Goal: Task Accomplishment & Management: Complete application form

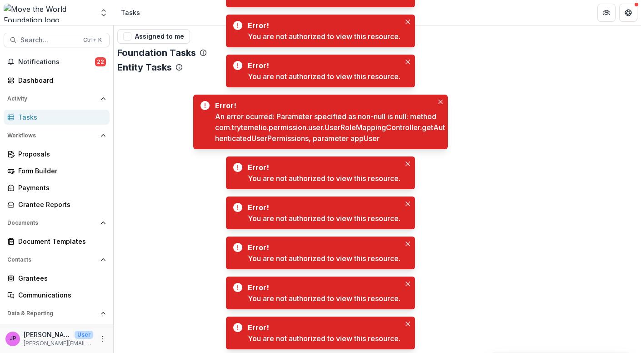
click at [489, 51] on div "Foundation Tasks" at bounding box center [377, 52] width 520 height 11
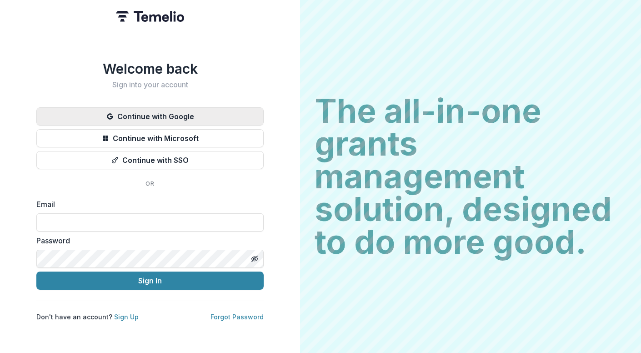
click at [218, 114] on button "Continue with Google" at bounding box center [149, 116] width 227 height 18
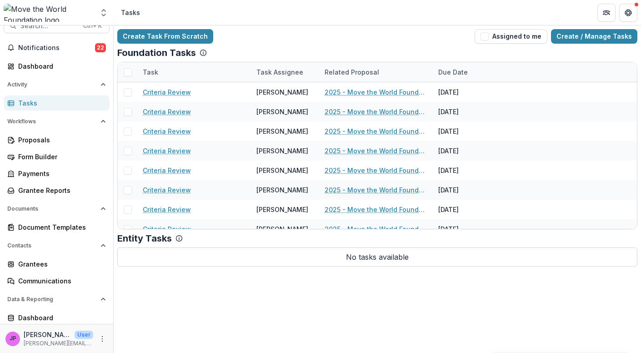
scroll to position [32, 0]
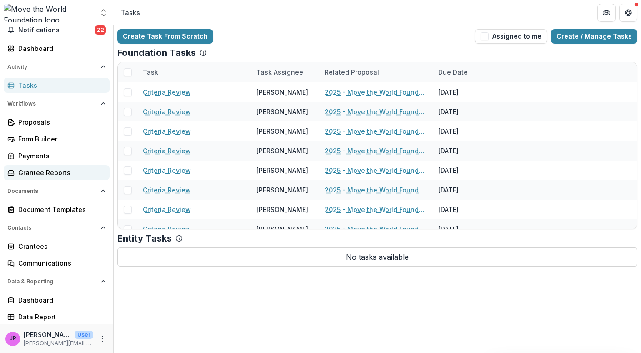
click at [41, 169] on div "Grantee Reports" at bounding box center [60, 173] width 84 height 10
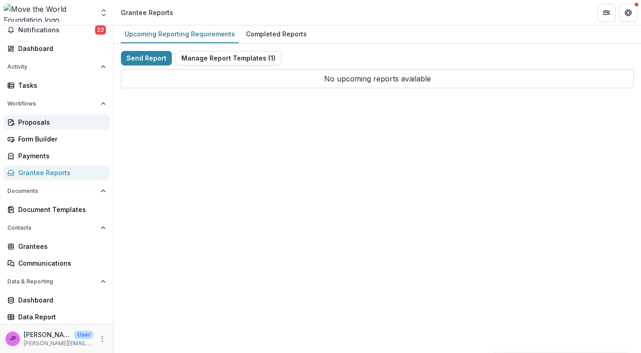
click at [48, 123] on div "Proposals" at bounding box center [60, 122] width 84 height 10
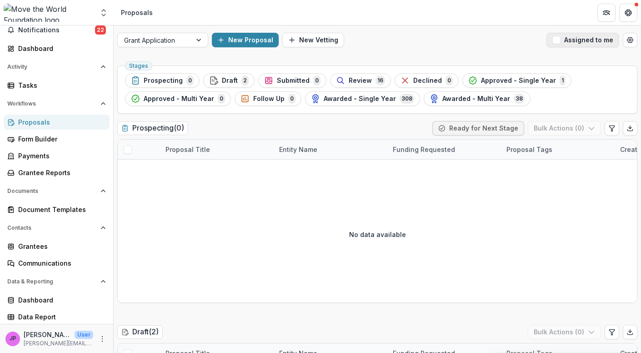
click at [558, 43] on span "button" at bounding box center [557, 40] width 8 height 8
click at [291, 80] on span "Submitted" at bounding box center [293, 81] width 33 height 8
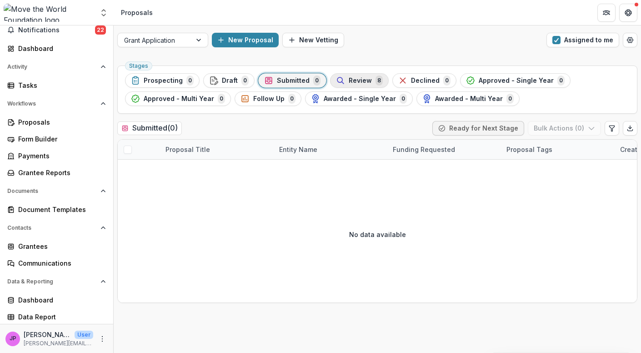
click at [349, 80] on span "Review" at bounding box center [360, 81] width 23 height 8
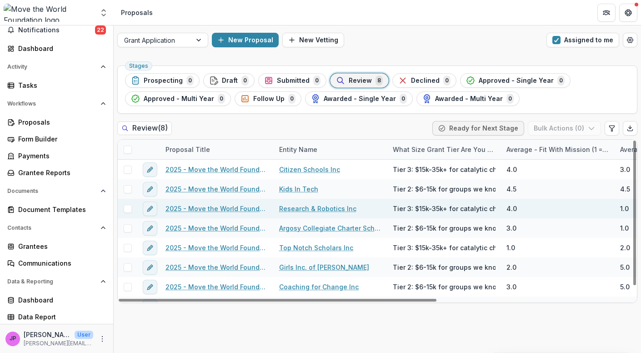
click at [315, 209] on link "Research & Robotics Inc" at bounding box center [317, 209] width 77 height 10
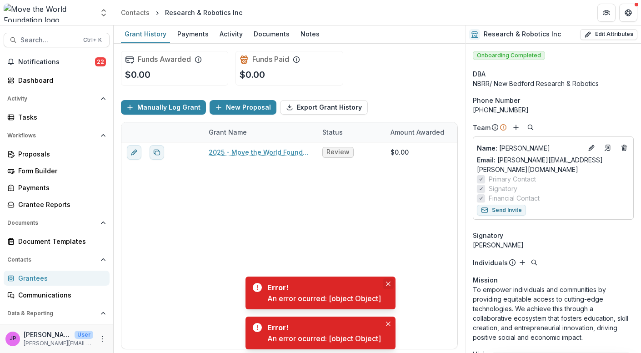
click at [385, 283] on button "Close" at bounding box center [388, 283] width 11 height 11
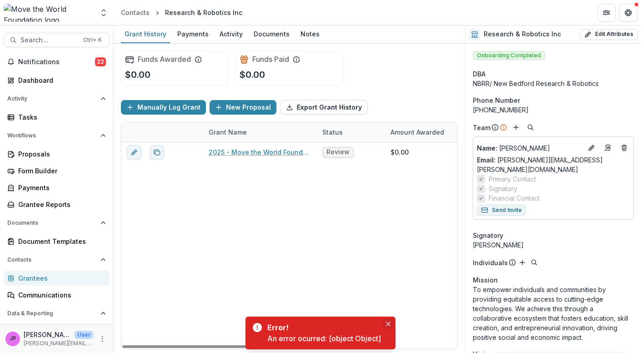
click at [388, 322] on icon "Close" at bounding box center [388, 324] width 5 height 5
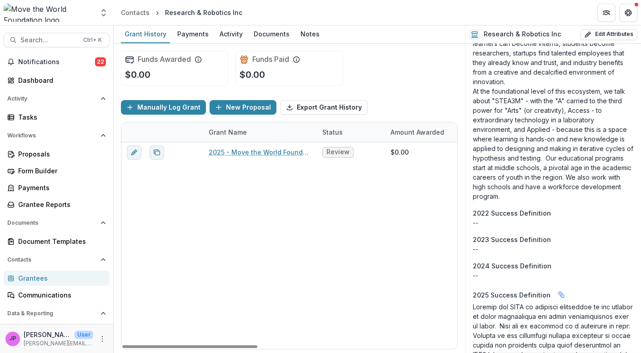
scroll to position [1214, 0]
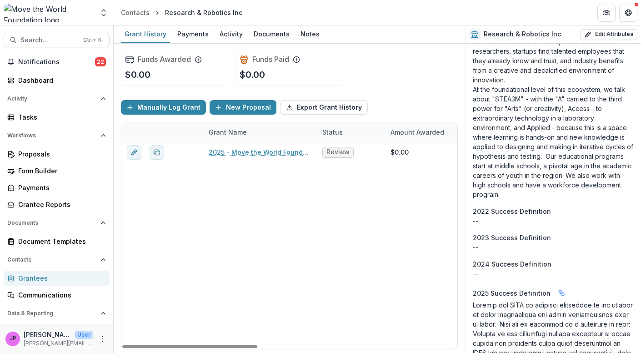
click at [544, 226] on p "--" at bounding box center [553, 221] width 161 height 10
click at [485, 226] on p "--" at bounding box center [553, 221] width 161 height 10
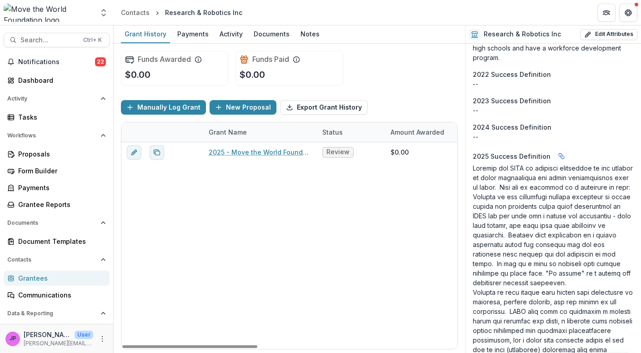
scroll to position [1329, 0]
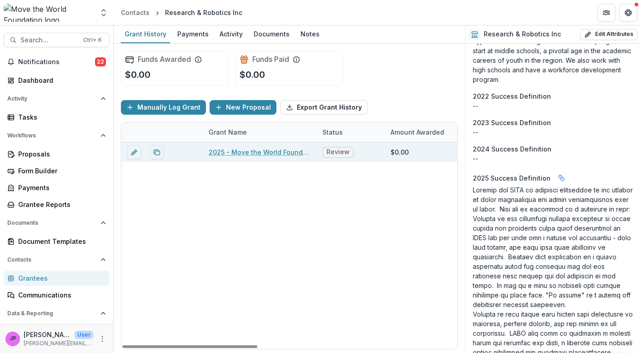
click at [280, 154] on link "2025 - Move the World Foundation - 2025 Grant Interest Form" at bounding box center [260, 152] width 103 height 10
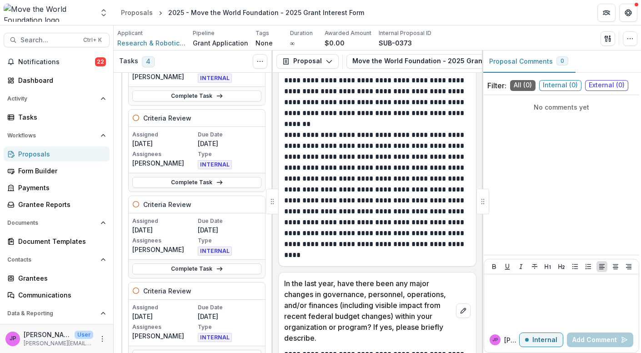
scroll to position [1553, 0]
click at [199, 265] on link "Complete Task" at bounding box center [196, 268] width 129 height 11
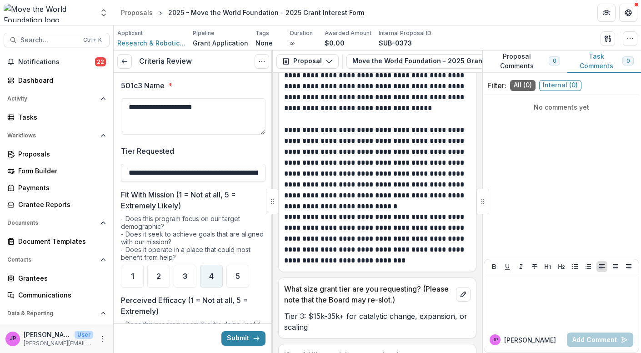
scroll to position [3005, 0]
click at [184, 269] on div "3" at bounding box center [185, 276] width 23 height 23
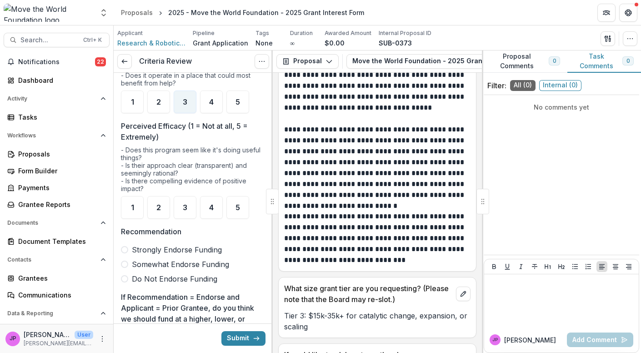
scroll to position [175, 0]
click at [179, 206] on div "3" at bounding box center [185, 206] width 23 height 23
click at [124, 275] on span at bounding box center [124, 277] width 7 height 7
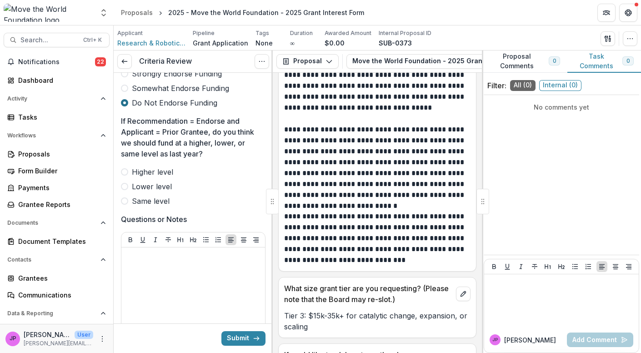
scroll to position [355, 0]
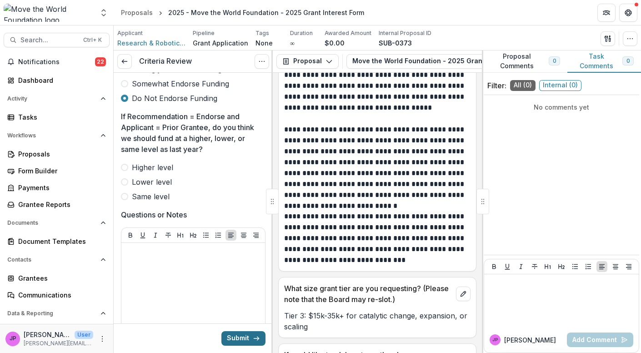
click at [232, 339] on button "Submit" at bounding box center [243, 338] width 44 height 15
